Goal: Check status: Check status

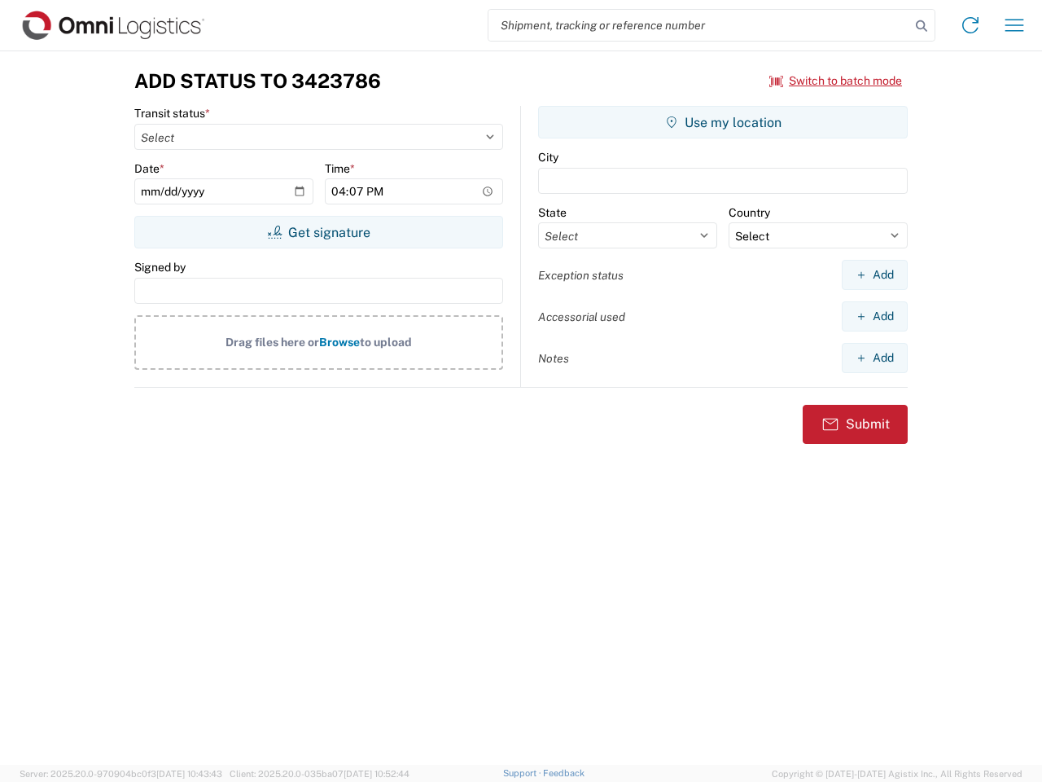
click at [700, 25] on input "search" at bounding box center [700, 25] width 422 height 31
click at [922, 26] on icon at bounding box center [922, 26] width 23 height 23
click at [971, 25] on icon at bounding box center [971, 25] width 26 height 26
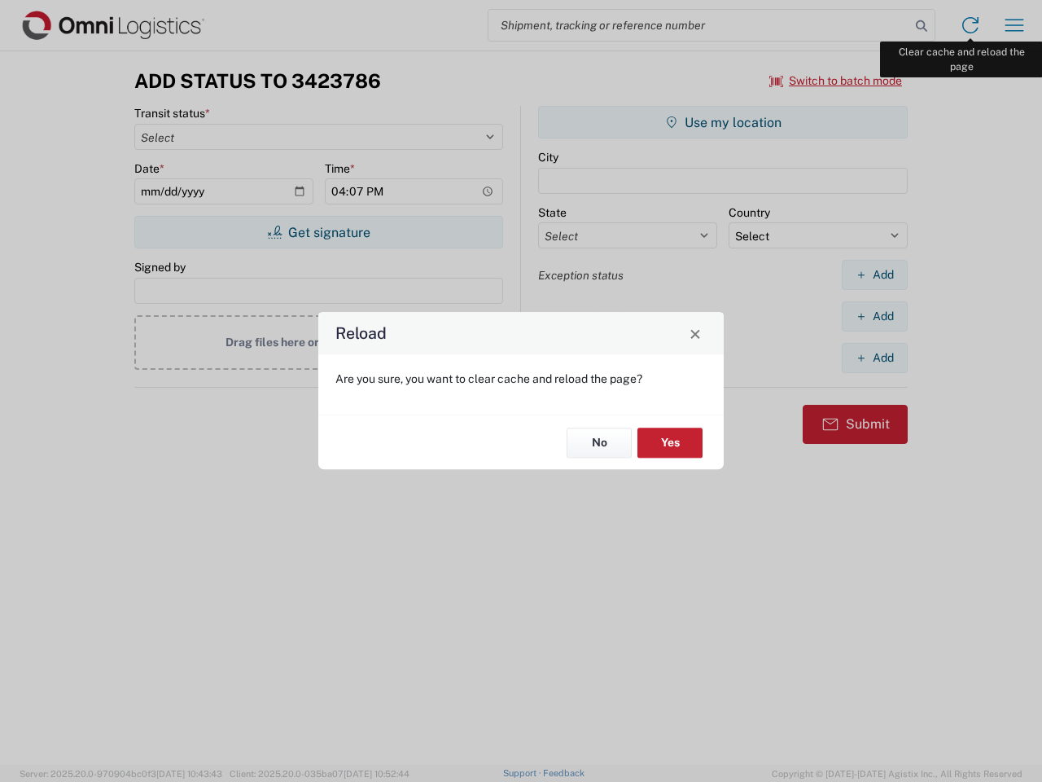
click at [1015, 25] on div "Reload Are you sure, you want to clear cache and reload the page? No Yes" at bounding box center [521, 391] width 1042 height 782
click at [836, 81] on div "Reload Are you sure, you want to clear cache and reload the page? No Yes" at bounding box center [521, 391] width 1042 height 782
click at [318, 232] on div "Reload Are you sure, you want to clear cache and reload the page? No Yes" at bounding box center [521, 391] width 1042 height 782
click at [723, 122] on div "Reload Are you sure, you want to clear cache and reload the page? No Yes" at bounding box center [521, 391] width 1042 height 782
click at [875, 274] on div "Reload Are you sure, you want to clear cache and reload the page? No Yes" at bounding box center [521, 391] width 1042 height 782
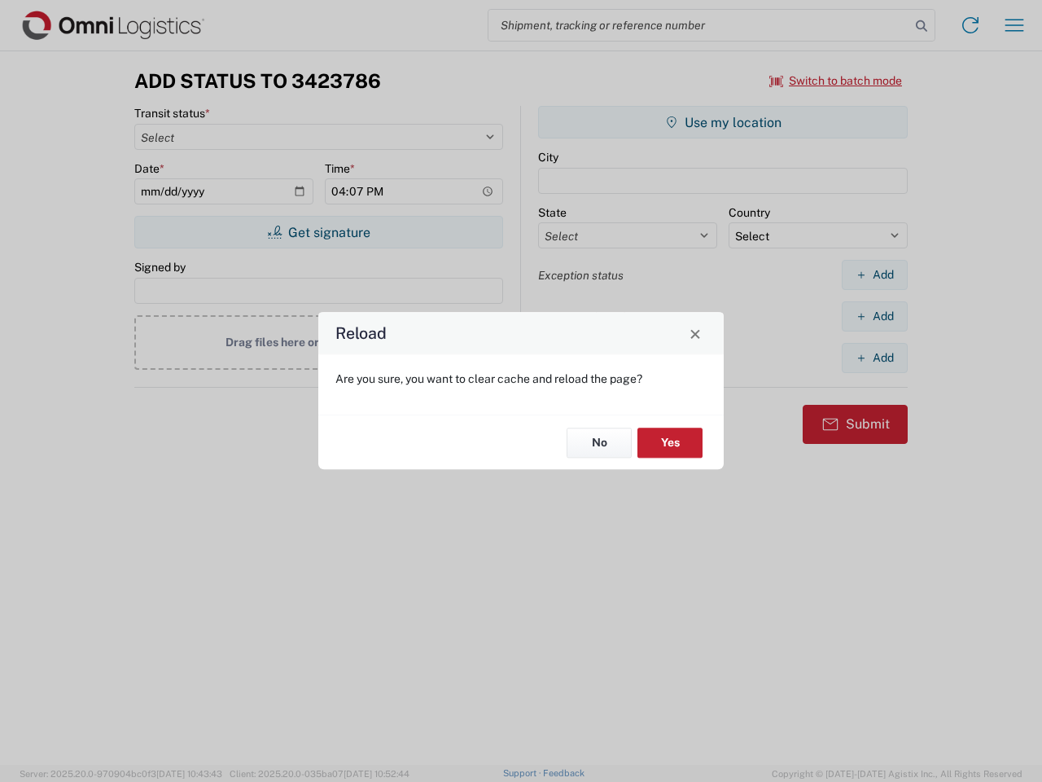
click at [875, 316] on div "Reload Are you sure, you want to clear cache and reload the page? No Yes" at bounding box center [521, 391] width 1042 height 782
click at [875, 358] on div "Reload Are you sure, you want to clear cache and reload the page? No Yes" at bounding box center [521, 391] width 1042 height 782
